Goal: Transaction & Acquisition: Purchase product/service

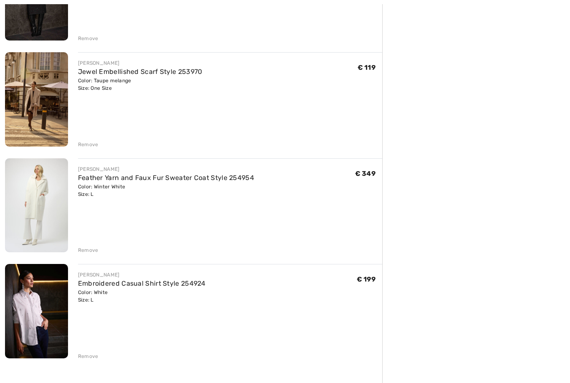
scroll to position [379, 0]
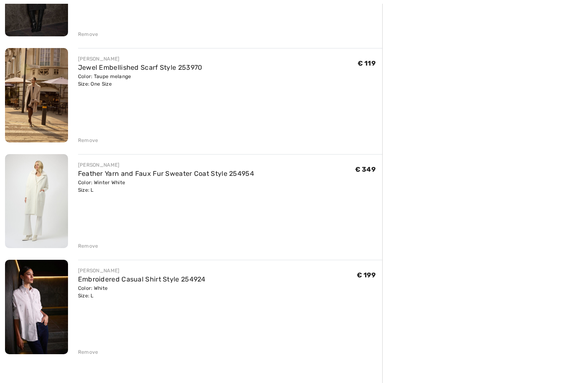
click at [89, 247] on div "Remove" at bounding box center [88, 246] width 20 height 8
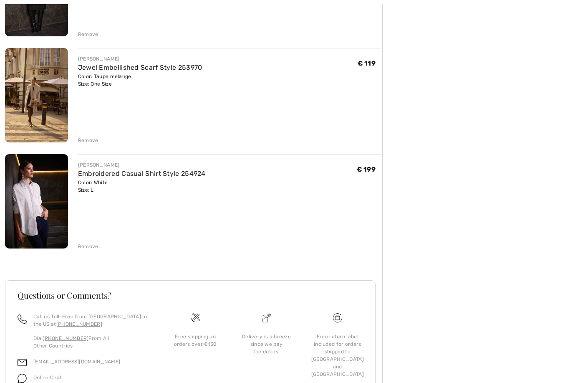
click at [35, 200] on img at bounding box center [36, 201] width 63 height 94
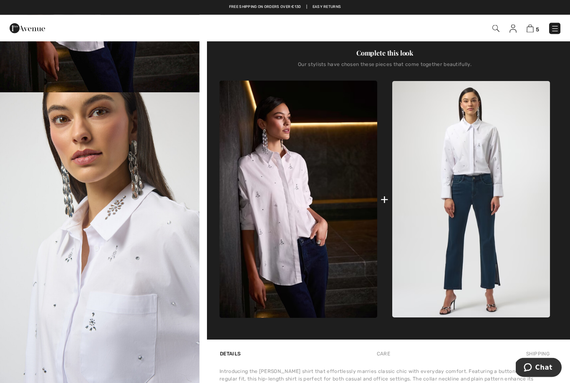
scroll to position [248, 0]
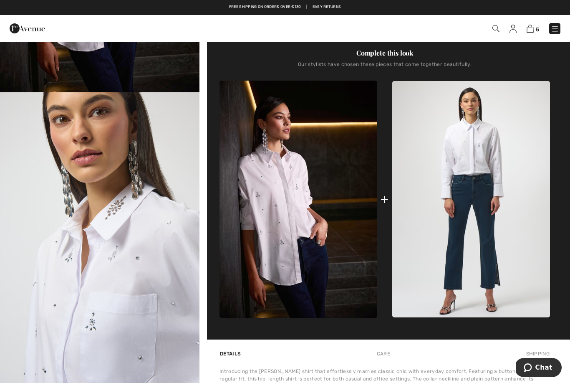
click at [474, 151] on img at bounding box center [471, 199] width 158 height 237
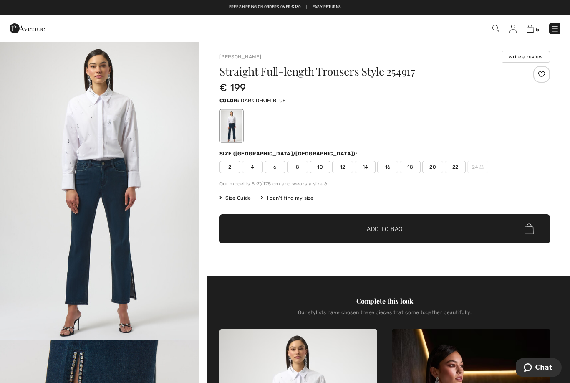
click at [533, 26] on img at bounding box center [530, 29] width 7 height 8
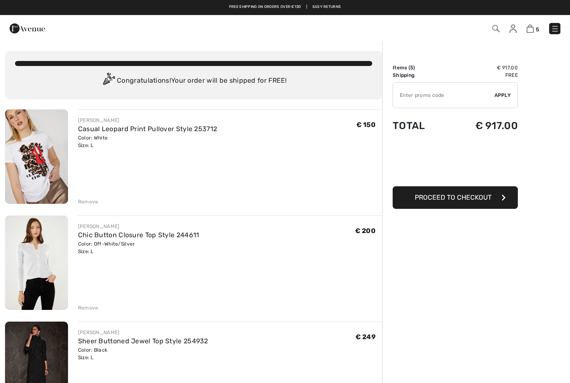
click at [88, 198] on div "Remove" at bounding box center [88, 202] width 20 height 8
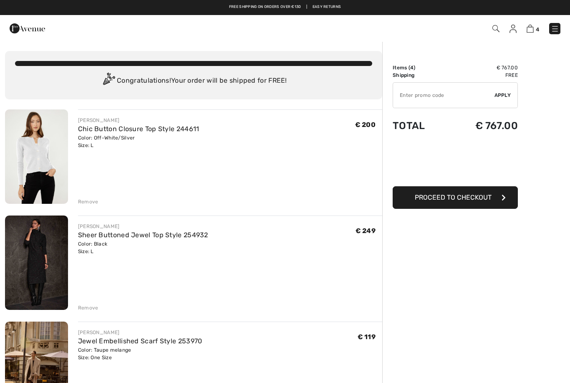
click at [43, 173] on img at bounding box center [36, 156] width 63 height 94
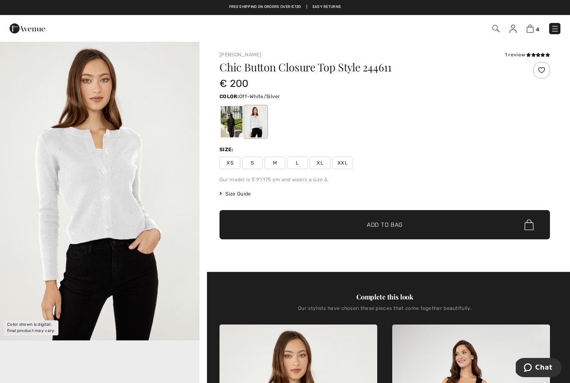
click at [122, 203] on img "1 / 1" at bounding box center [99, 190] width 199 height 299
click at [232, 120] on div at bounding box center [232, 121] width 22 height 31
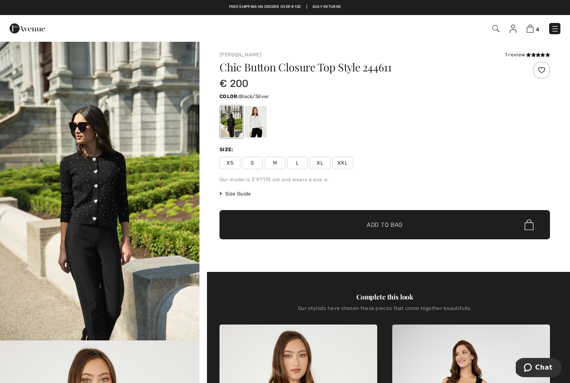
click at [253, 161] on span "S" at bounding box center [252, 162] width 21 height 13
click at [255, 161] on span "S" at bounding box center [252, 162] width 21 height 13
click at [241, 195] on span "Size Guide" at bounding box center [234, 194] width 31 height 8
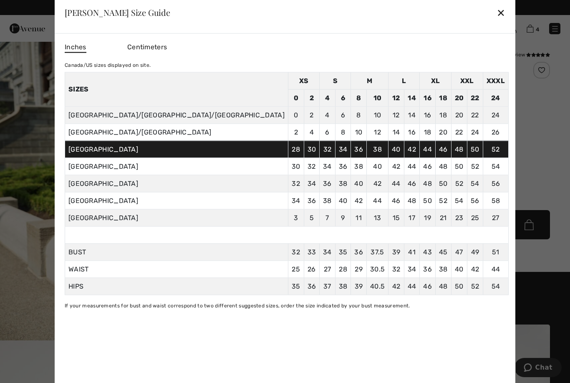
click at [421, 23] on div "Frank Lyman Size Guide ✕" at bounding box center [285, 13] width 461 height 42
click at [496, 17] on div "✕" at bounding box center [500, 13] width 9 height 18
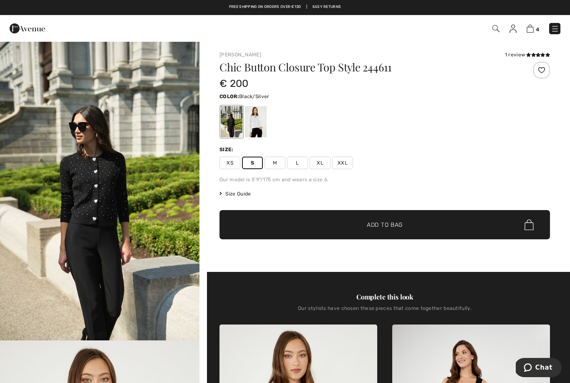
click at [550, 23] on link at bounding box center [554, 28] width 11 height 11
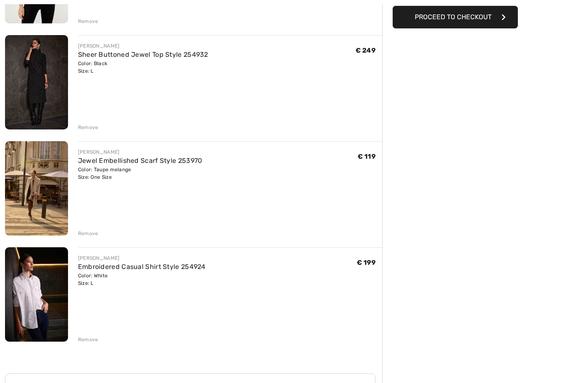
scroll to position [181, 0]
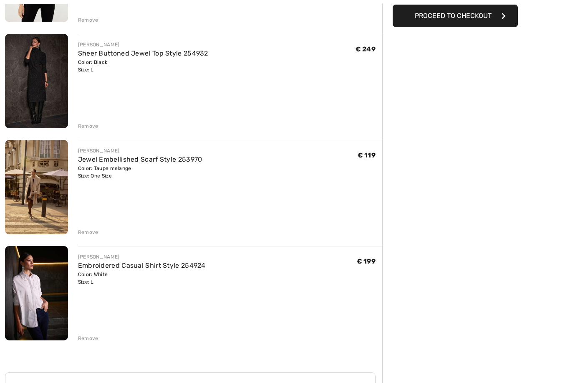
click at [35, 194] on img at bounding box center [36, 187] width 63 height 94
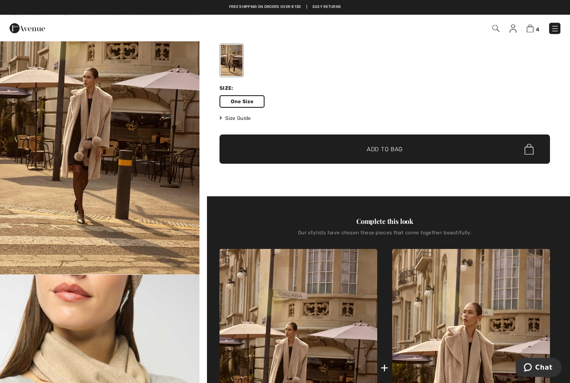
scroll to position [58, 0]
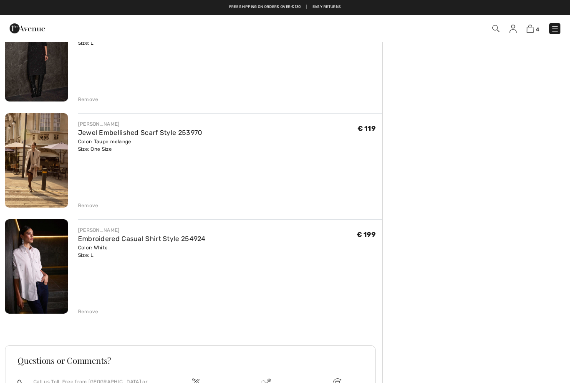
click at [88, 201] on div "Remove" at bounding box center [230, 204] width 304 height 9
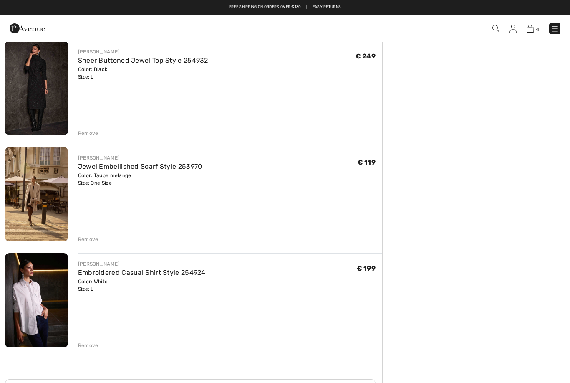
scroll to position [175, 0]
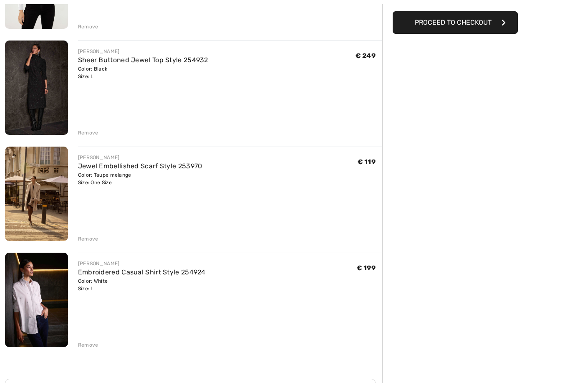
click at [87, 239] on div "Remove" at bounding box center [88, 239] width 20 height 8
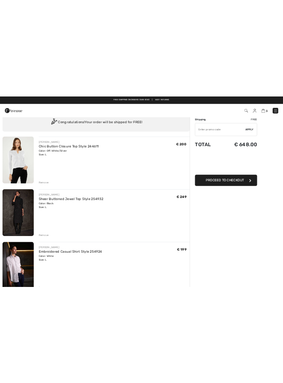
scroll to position [0, 0]
